Goal: Information Seeking & Learning: Understand process/instructions

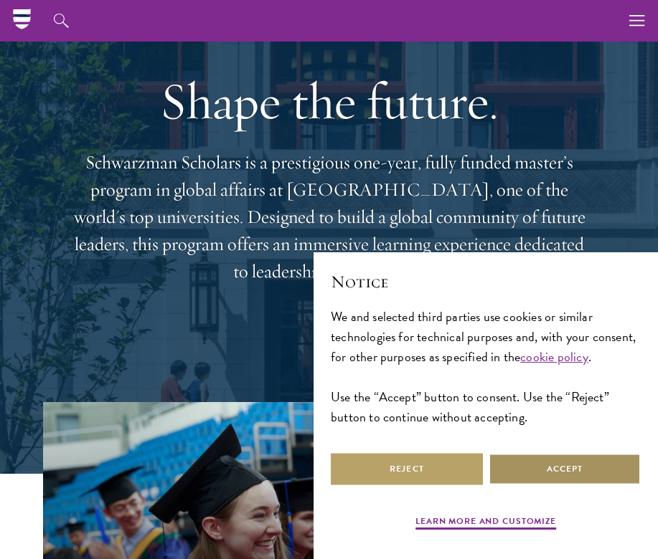
click at [550, 480] on button "Accept" at bounding box center [564, 469] width 152 height 32
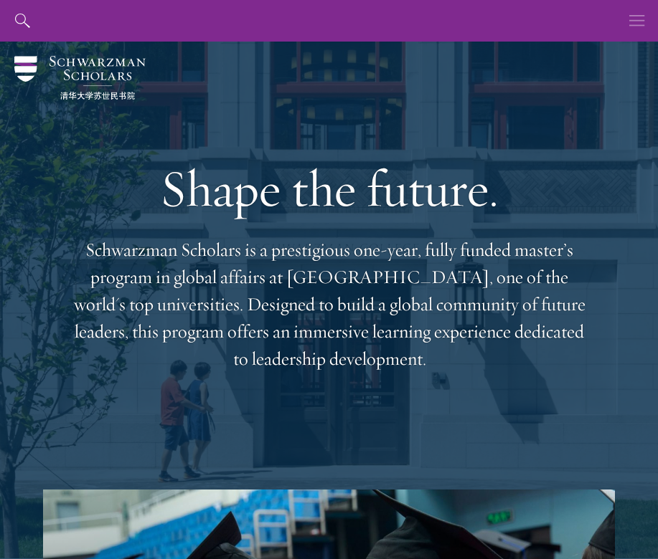
click at [633, 27] on icon "button" at bounding box center [637, 21] width 16 height 42
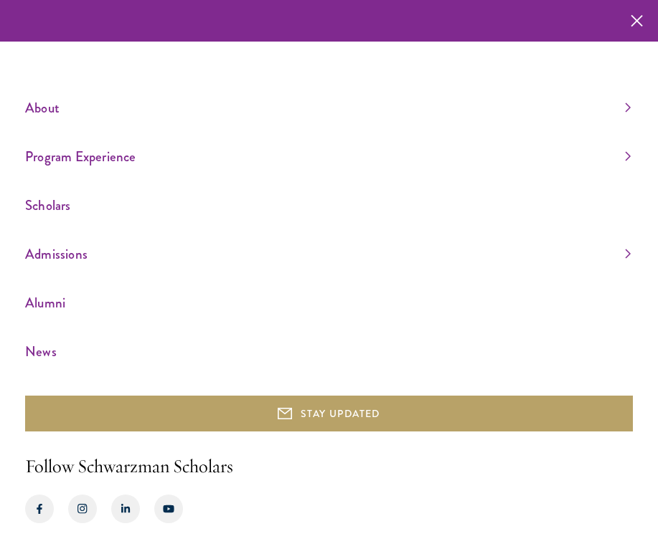
click at [633, 27] on icon "button" at bounding box center [636, 21] width 12 height 42
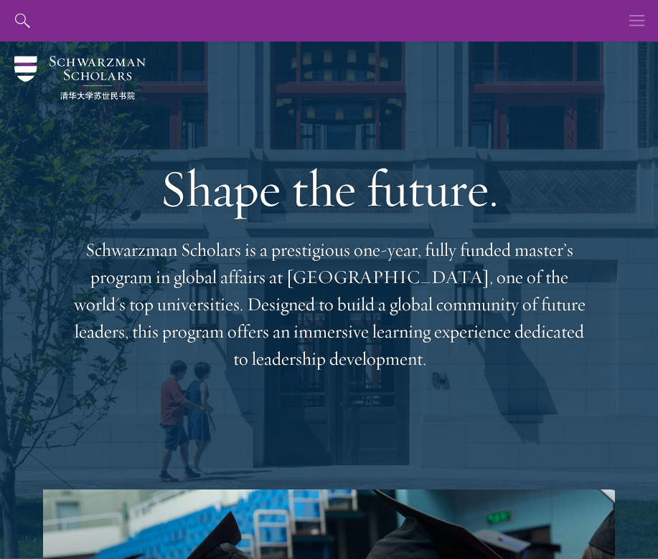
click at [633, 27] on icon "button" at bounding box center [637, 21] width 16 height 42
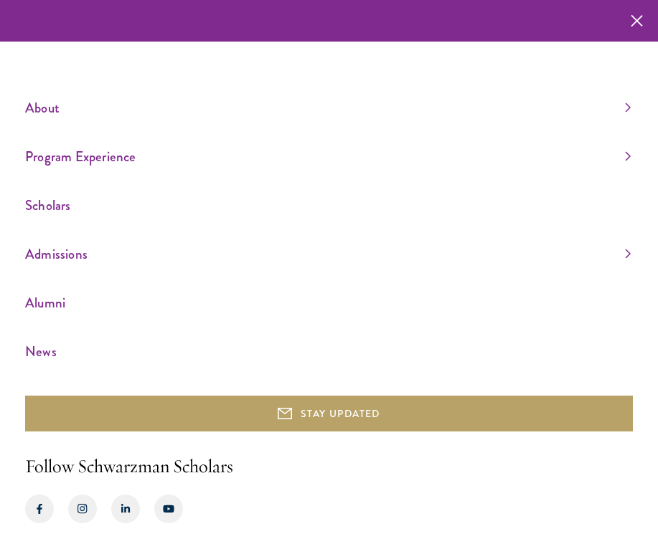
click at [239, 262] on link "Admissions" at bounding box center [327, 254] width 605 height 24
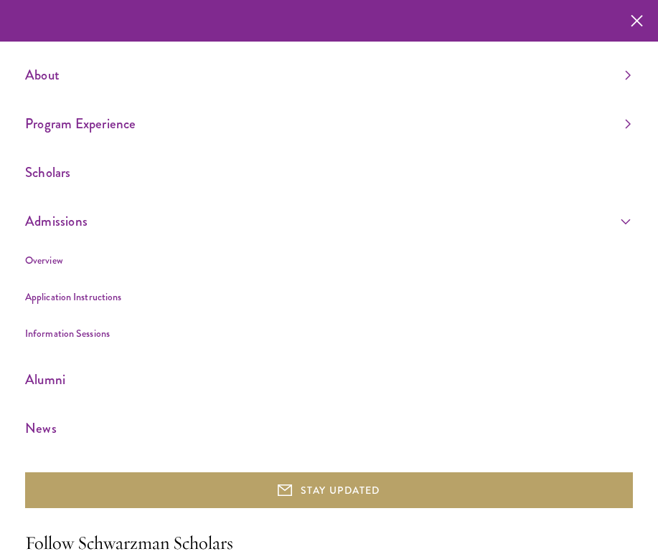
click at [48, 262] on link "Overview" at bounding box center [44, 260] width 38 height 14
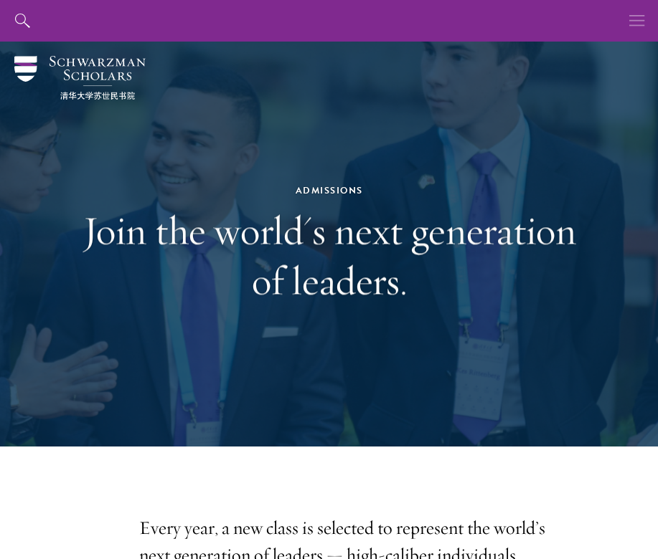
click at [635, 23] on icon "button" at bounding box center [637, 21] width 16 height 42
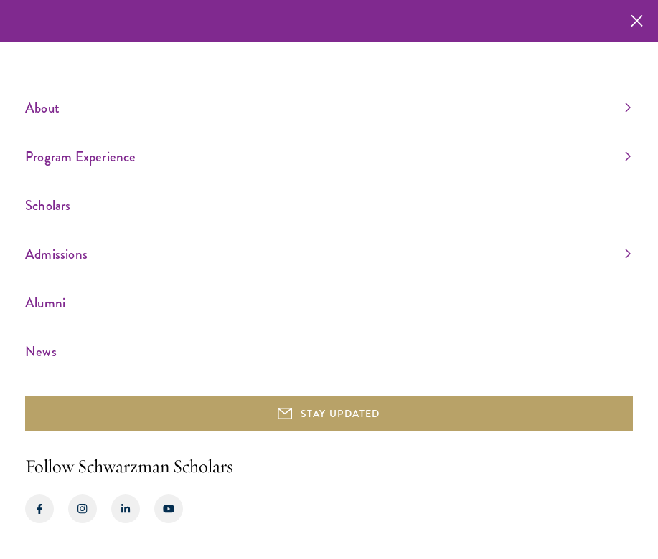
click at [110, 245] on link "Admissions" at bounding box center [327, 254] width 605 height 24
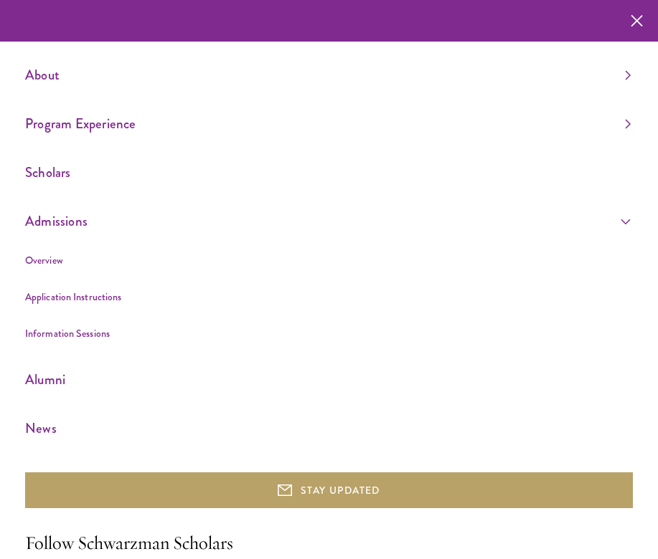
click at [107, 297] on link "Application Instructions" at bounding box center [73, 297] width 96 height 14
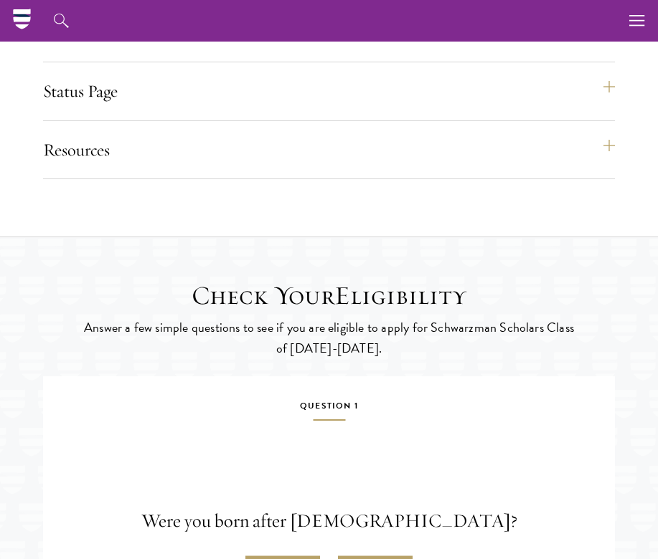
scroll to position [1622, 0]
